Goal: Task Accomplishment & Management: Manage account settings

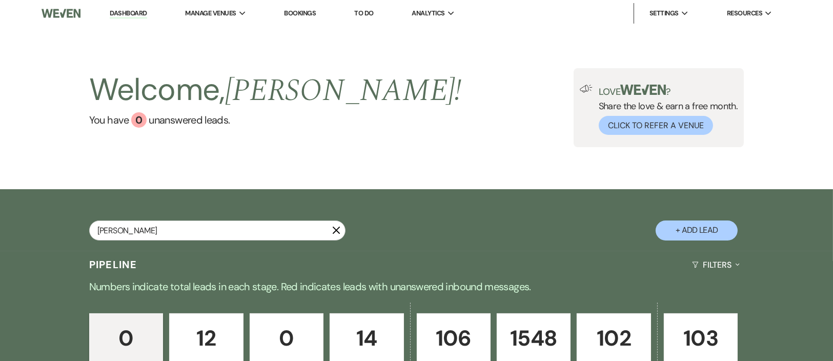
type input "[PERSON_NAME]"
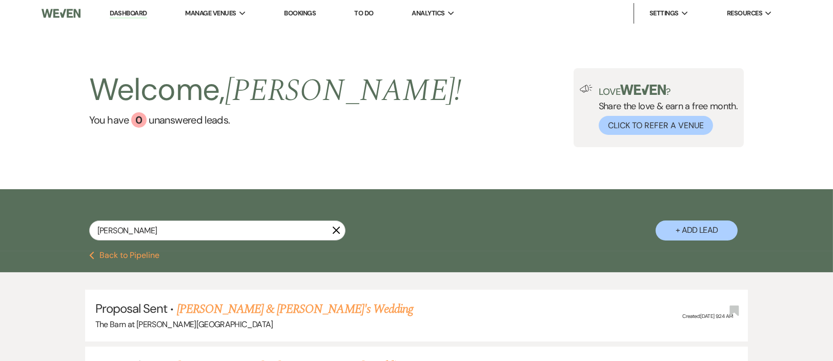
select select "6"
select select "8"
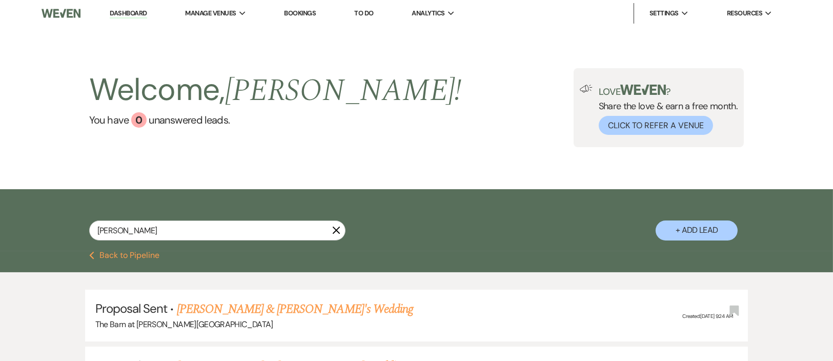
select select "3"
select select "6"
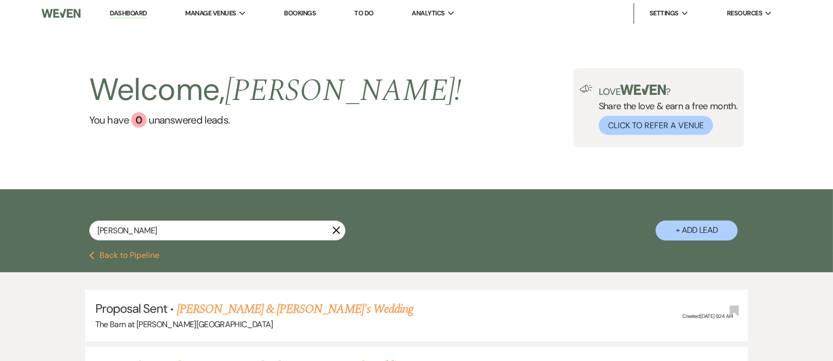
select select "6"
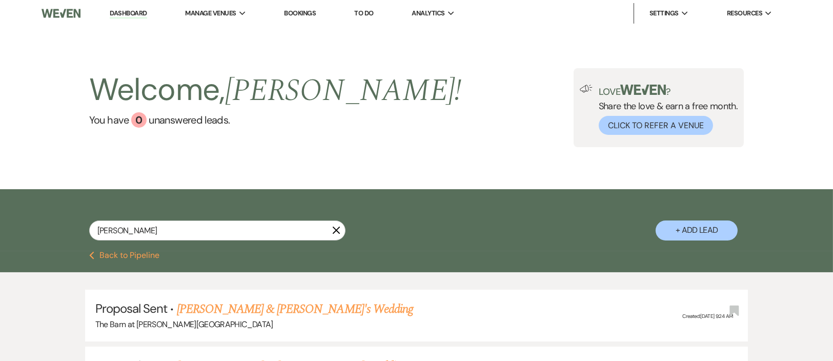
select select "6"
select select "8"
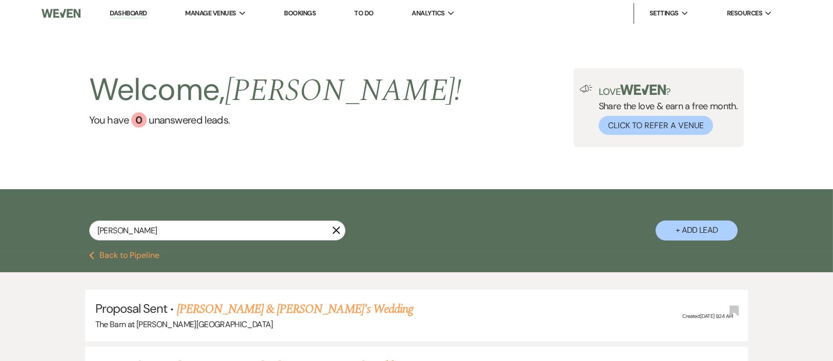
select select "6"
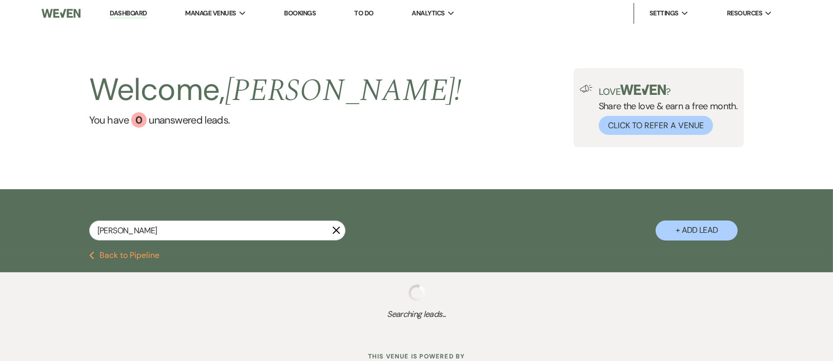
type input "[PERSON_NAME]"
select select "6"
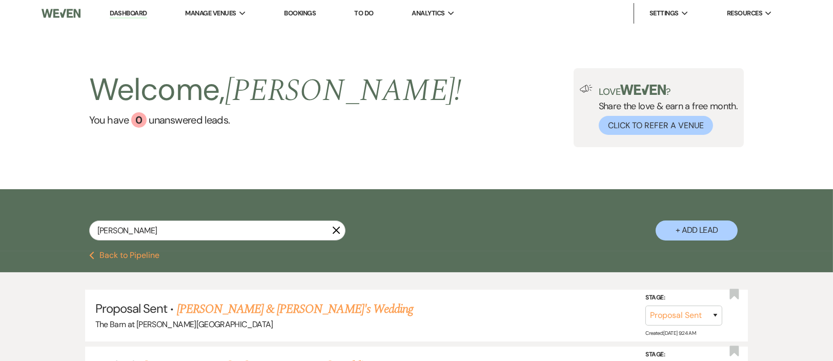
type input "[PERSON_NAME] music"
select select "6"
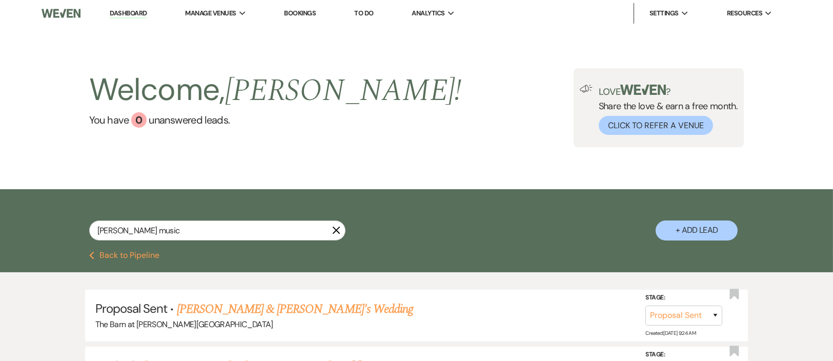
type input "[PERSON_NAME]"
select select "6"
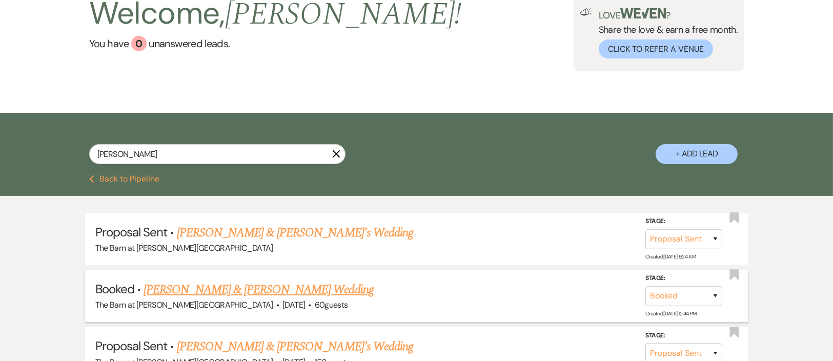
scroll to position [153, 0]
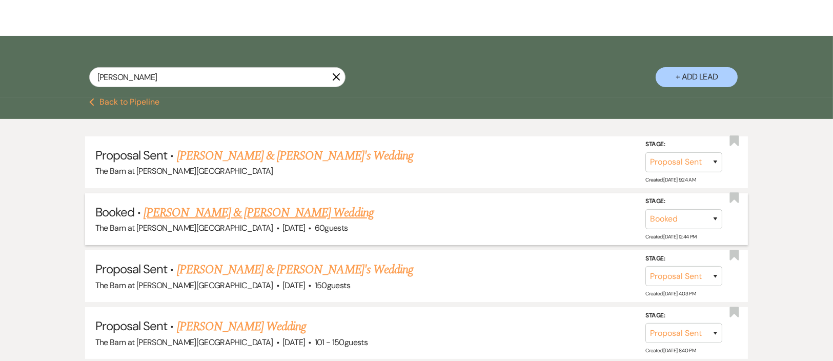
type input "[PERSON_NAME]"
click at [271, 222] on link "[PERSON_NAME] & [PERSON_NAME] Wedding" at bounding box center [259, 212] width 230 height 18
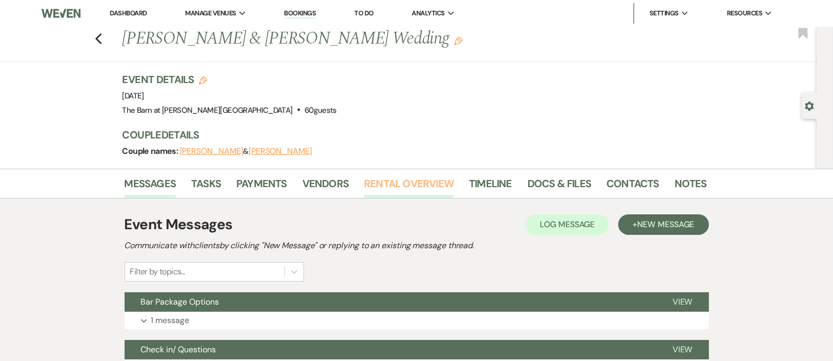
click at [377, 188] on link "Rental Overview" at bounding box center [409, 186] width 90 height 23
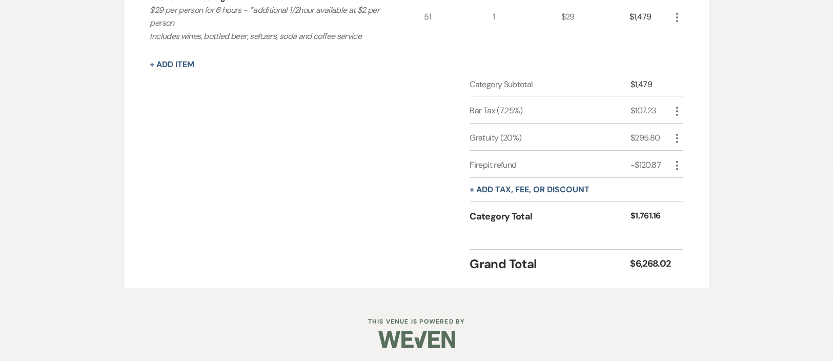
scroll to position [383, 0]
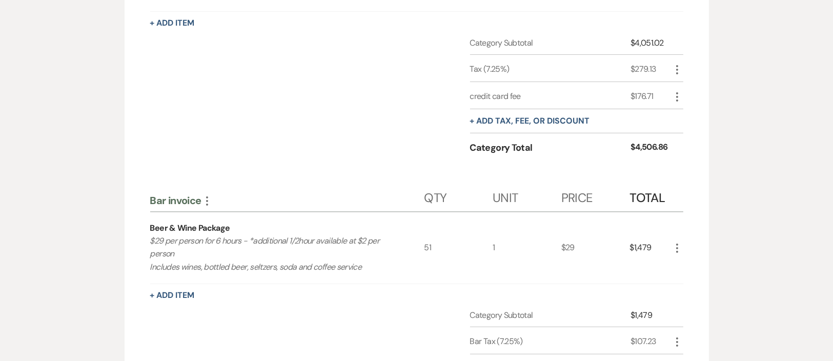
click at [826, 170] on div "Messages Tasks Payments Vendors Rental Overview Timeline Docs & Files Contacts …" at bounding box center [416, 157] width 833 height 743
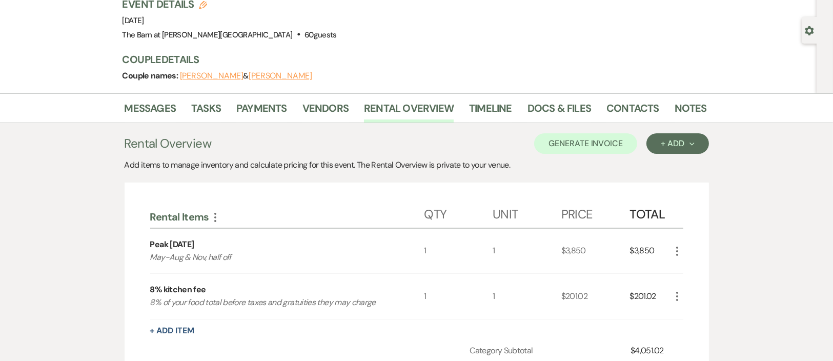
scroll to position [0, 0]
